Goal: Information Seeking & Learning: Find specific page/section

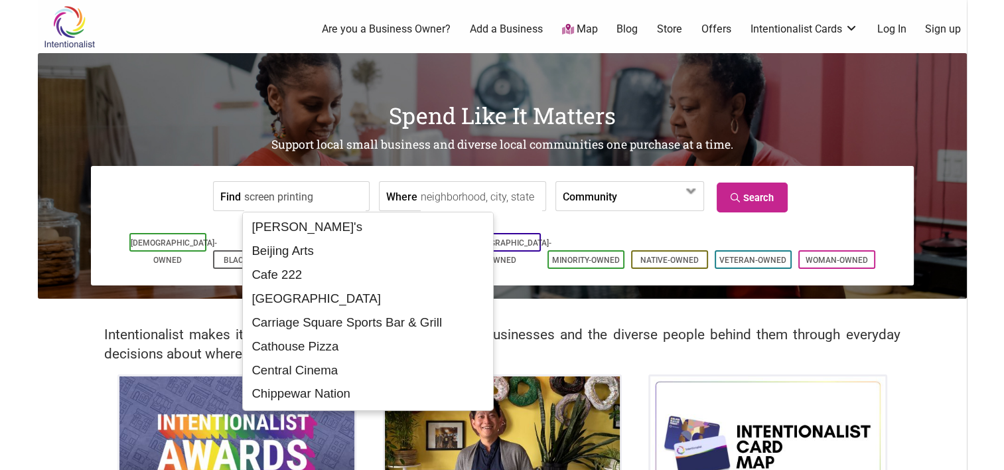
type input "screen printing"
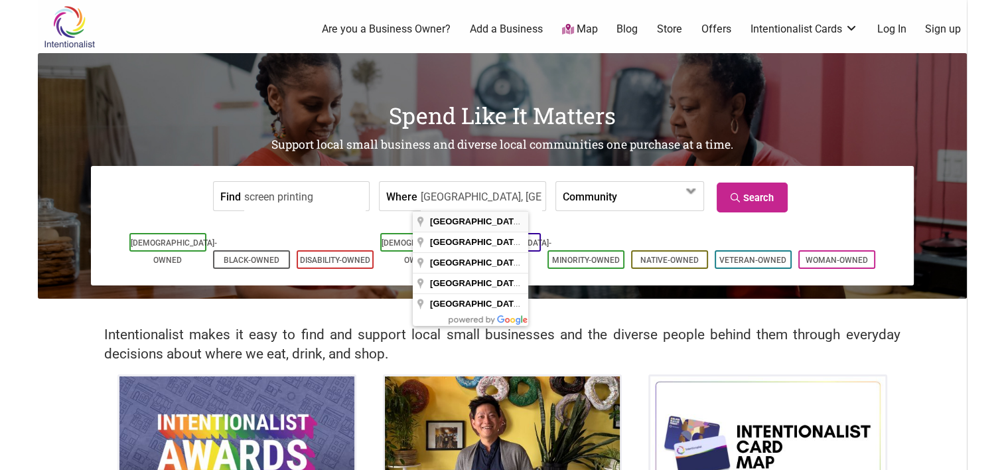
type input "[GEOGRAPHIC_DATA], [GEOGRAPHIC_DATA], [GEOGRAPHIC_DATA]"
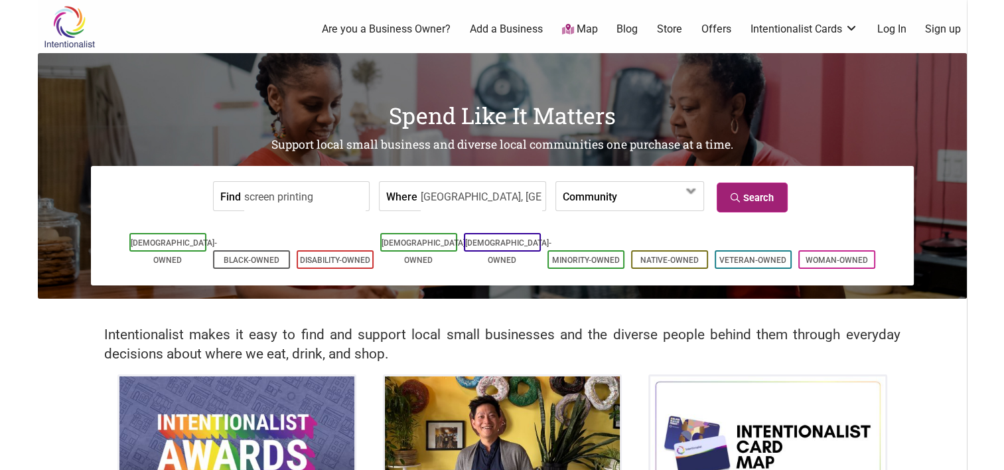
click at [756, 192] on link "Search" at bounding box center [752, 197] width 71 height 30
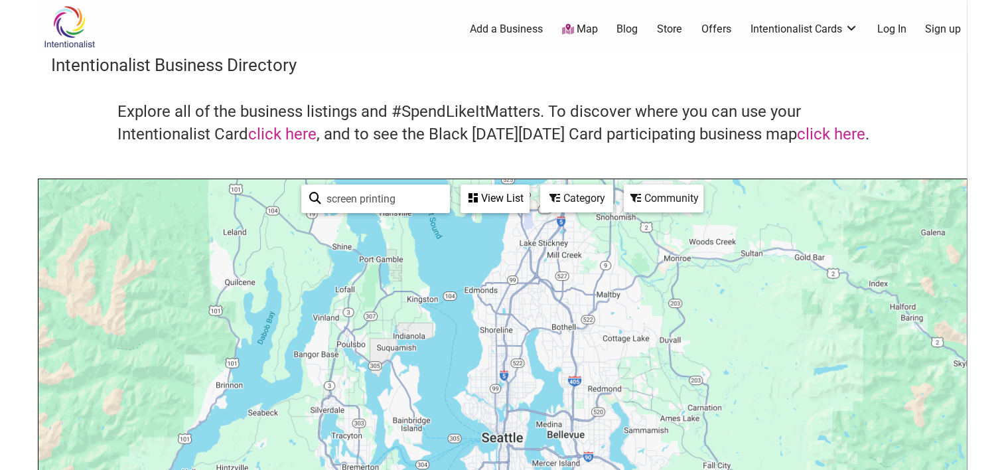
click at [516, 200] on div "View List" at bounding box center [495, 198] width 66 height 25
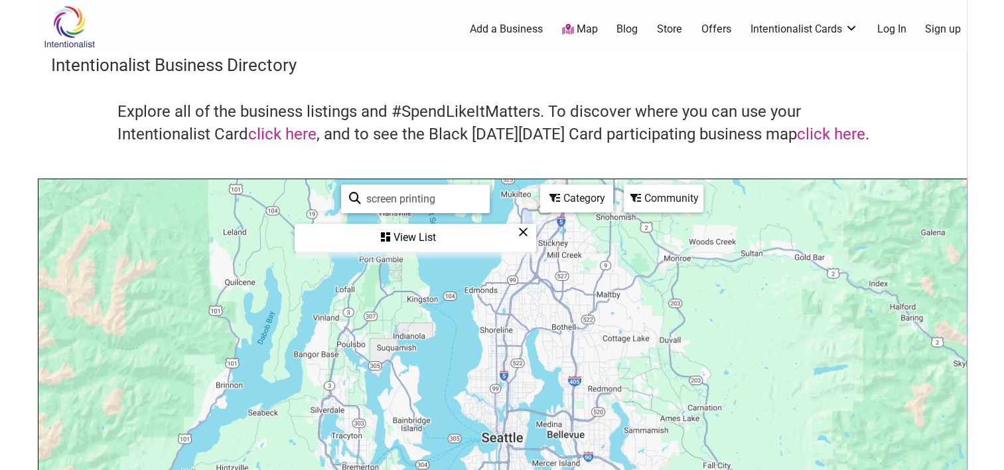
click at [425, 228] on div "View List" at bounding box center [415, 237] width 239 height 25
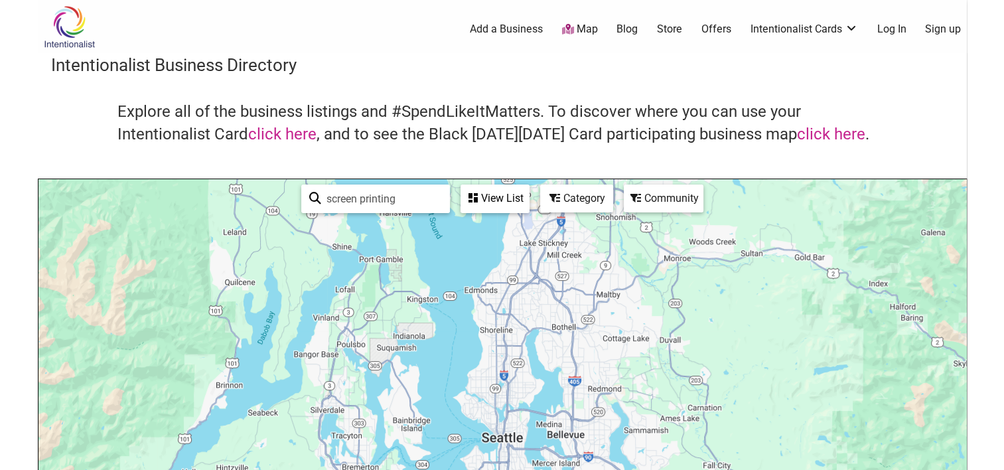
click at [892, 31] on link "Log In" at bounding box center [890, 29] width 29 height 15
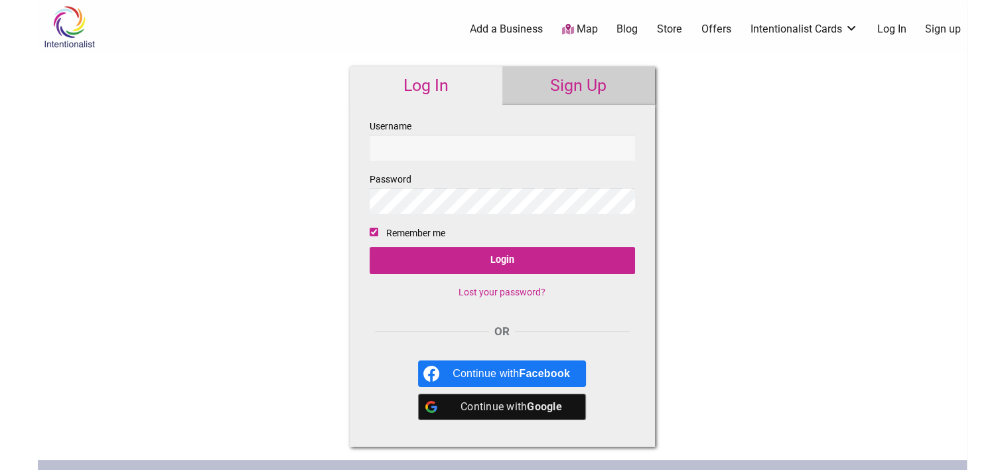
click at [555, 146] on input "Username" at bounding box center [502, 148] width 265 height 26
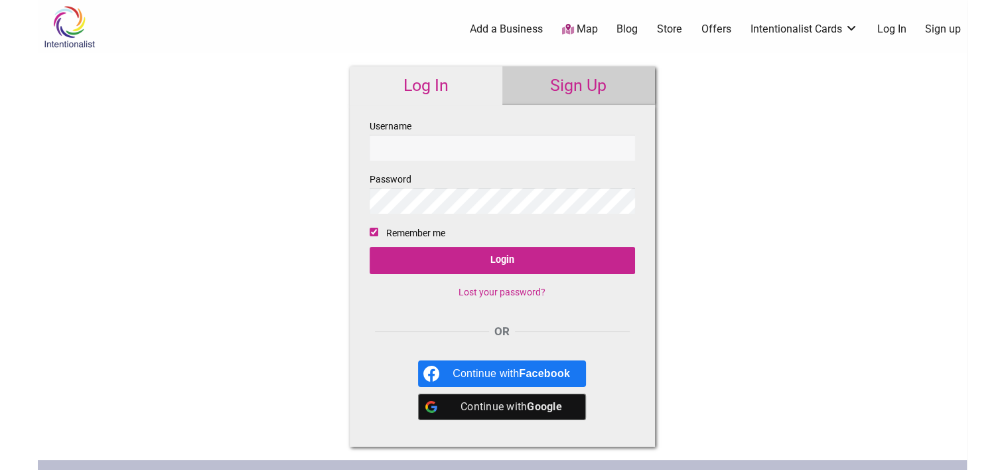
click at [569, 88] on link "Sign Up" at bounding box center [578, 85] width 153 height 38
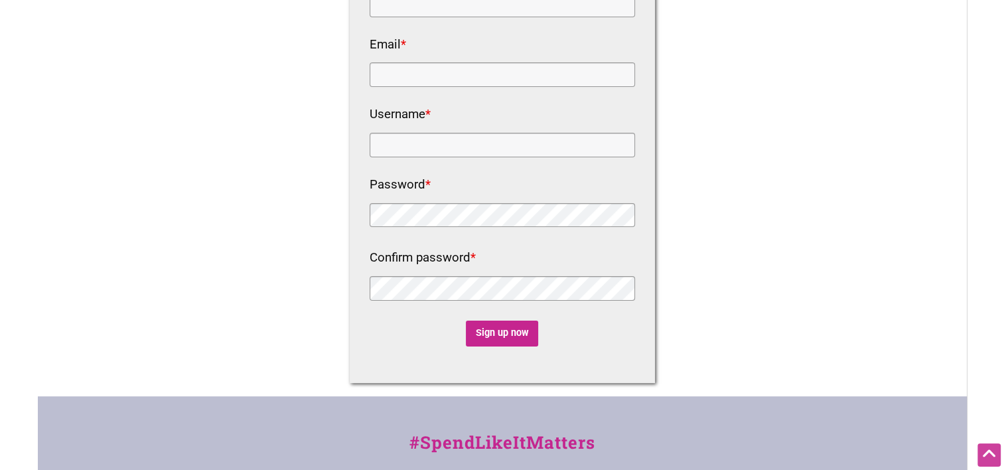
scroll to position [516, 0]
